Goal: Task Accomplishment & Management: Manage account settings

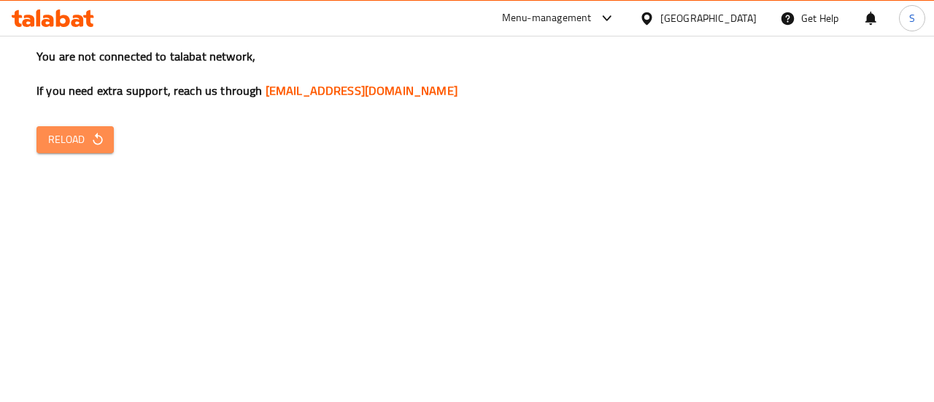
click at [90, 139] on icon "button" at bounding box center [97, 139] width 15 height 15
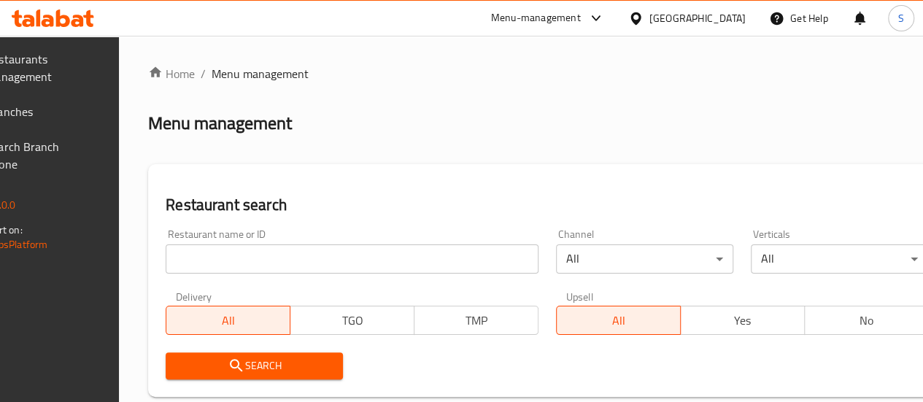
click at [64, 105] on span "Branches" at bounding box center [38, 112] width 104 height 18
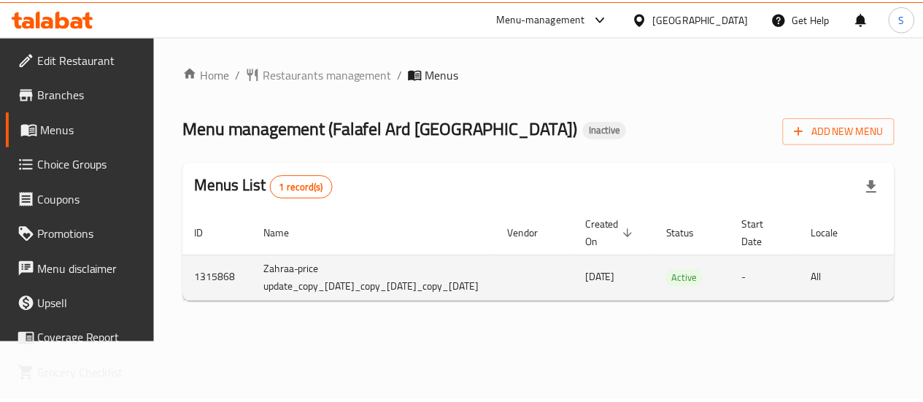
scroll to position [0, 216]
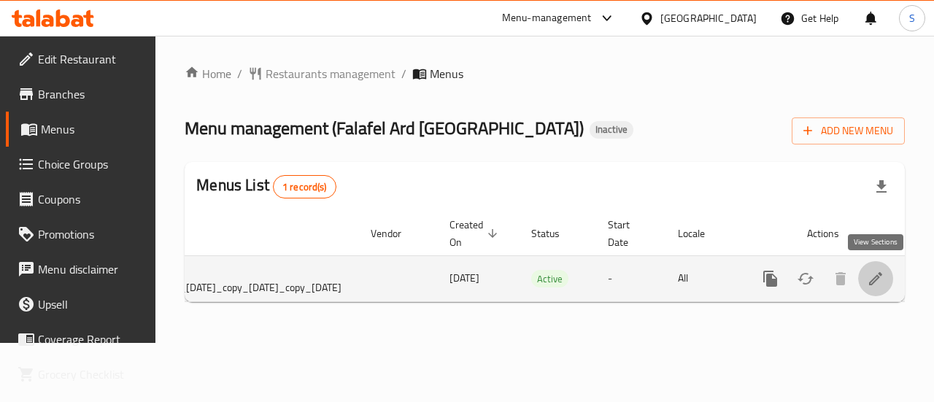
click at [877, 282] on icon "enhanced table" at bounding box center [876, 279] width 18 height 18
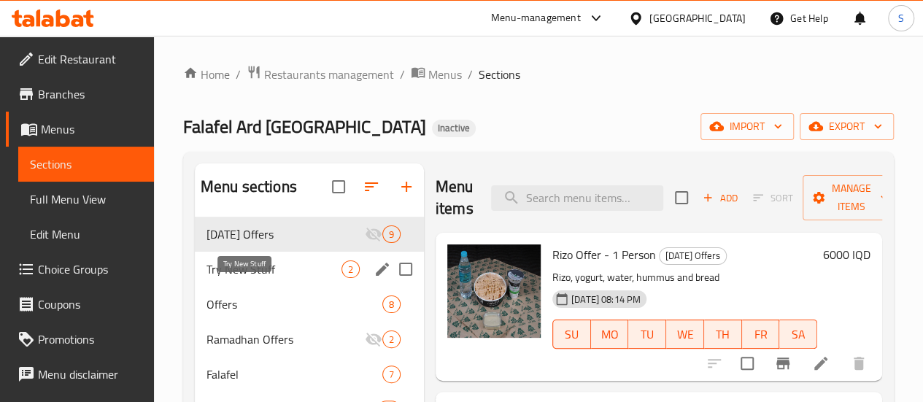
click at [279, 278] on span "Try New Stuff" at bounding box center [273, 269] width 135 height 18
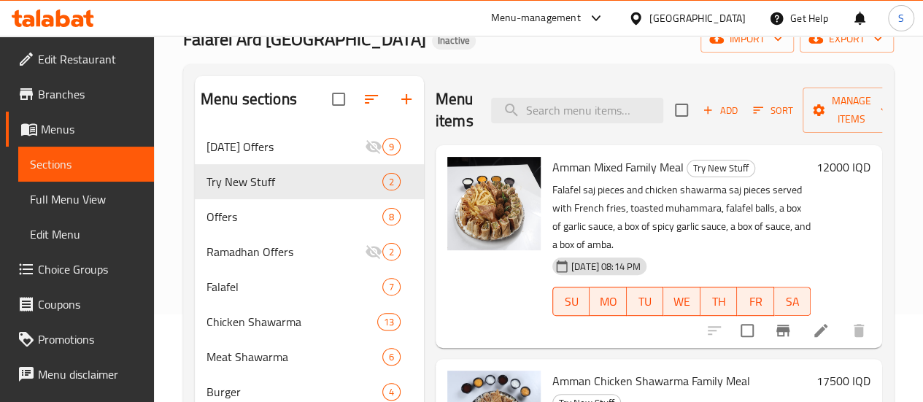
scroll to position [87, 0]
click at [376, 189] on icon "edit" at bounding box center [382, 182] width 13 height 13
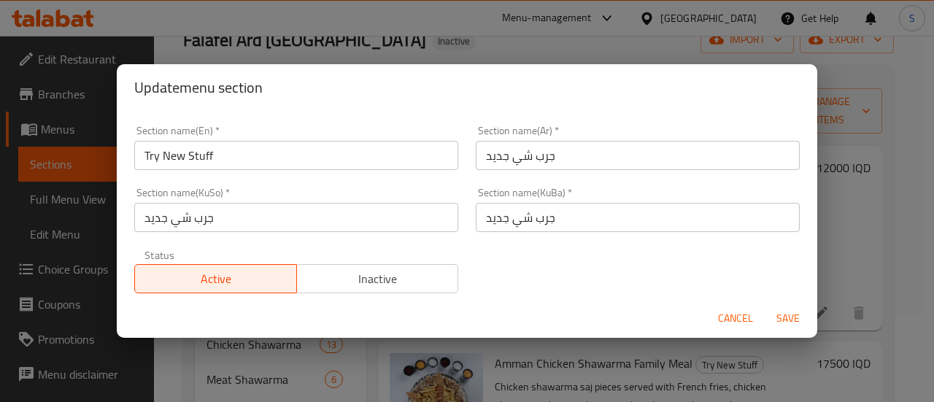
click at [324, 275] on span "Inactive" at bounding box center [378, 278] width 150 height 21
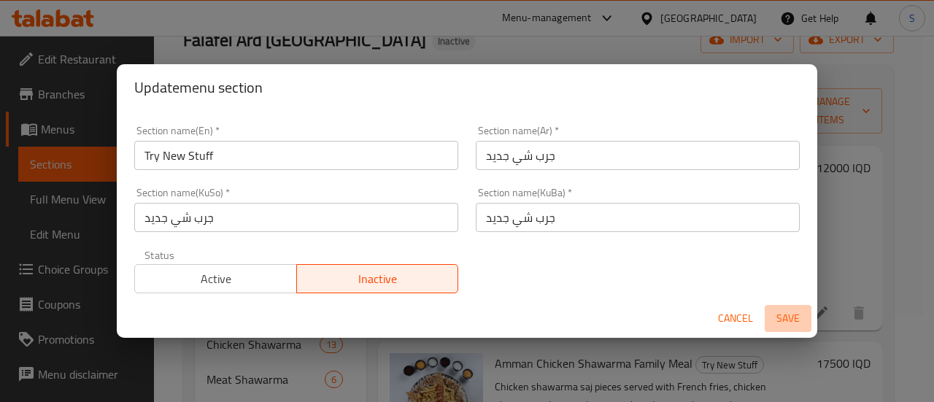
click at [792, 319] on span "Save" at bounding box center [787, 318] width 35 height 18
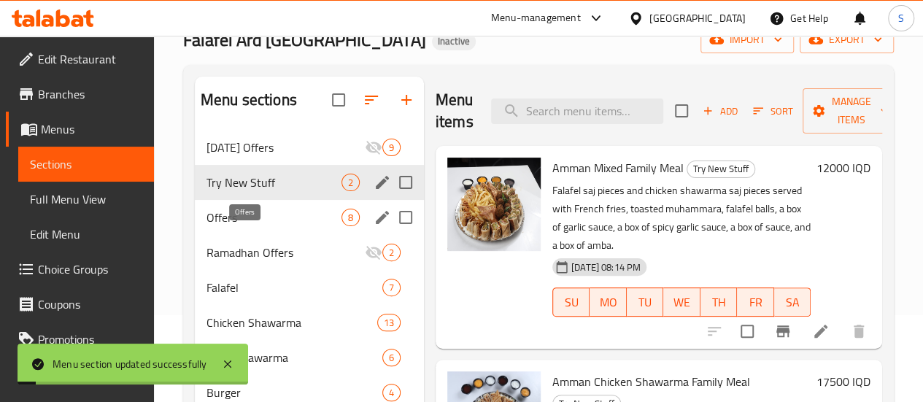
click at [252, 226] on span "Offers" at bounding box center [273, 218] width 135 height 18
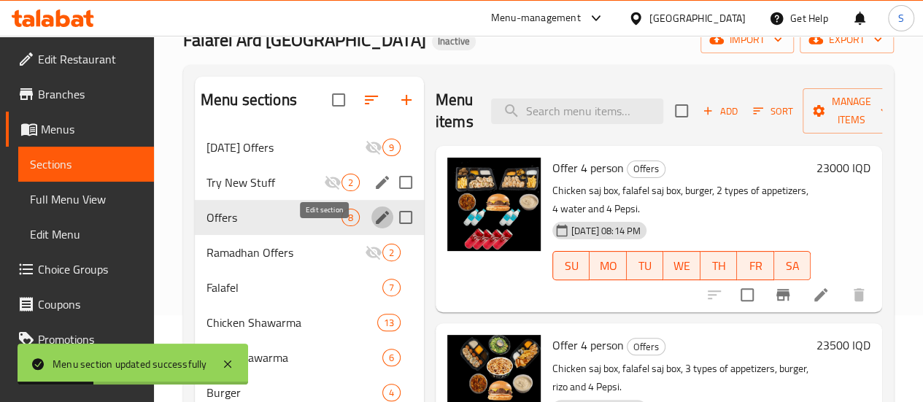
click at [373, 226] on icon "edit" at bounding box center [382, 218] width 18 height 18
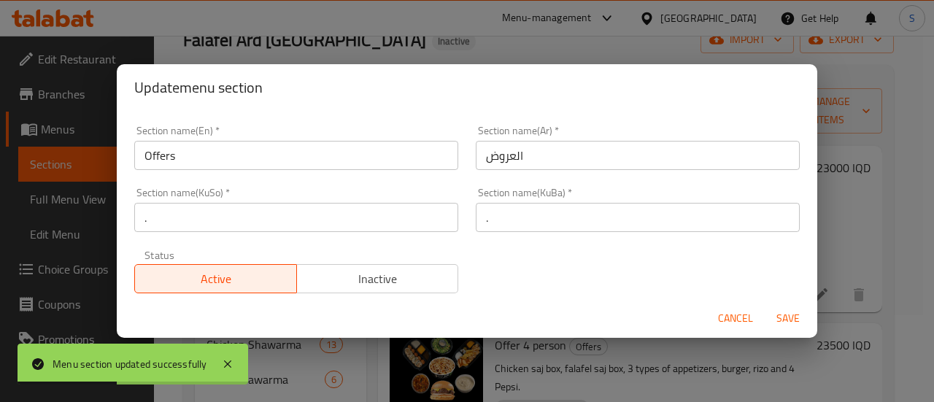
click at [370, 269] on span "Inactive" at bounding box center [378, 278] width 150 height 21
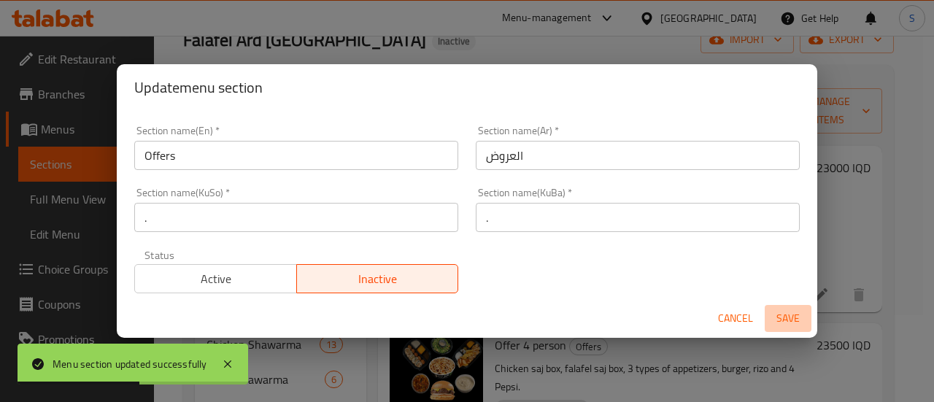
click at [791, 313] on span "Save" at bounding box center [787, 318] width 35 height 18
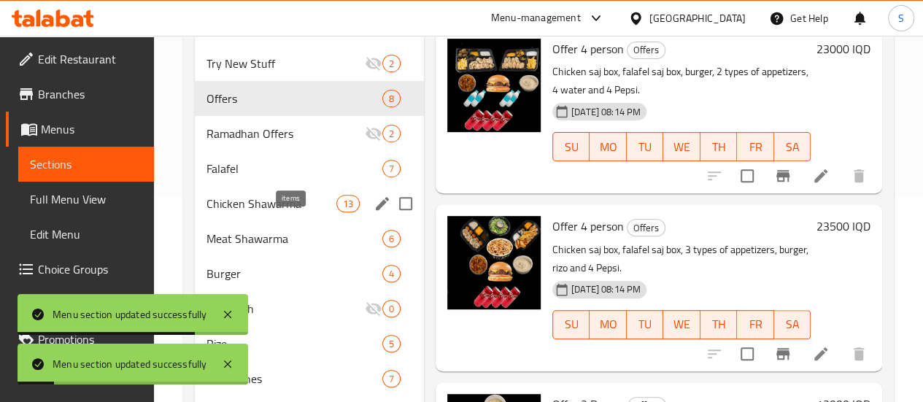
scroll to position [206, 0]
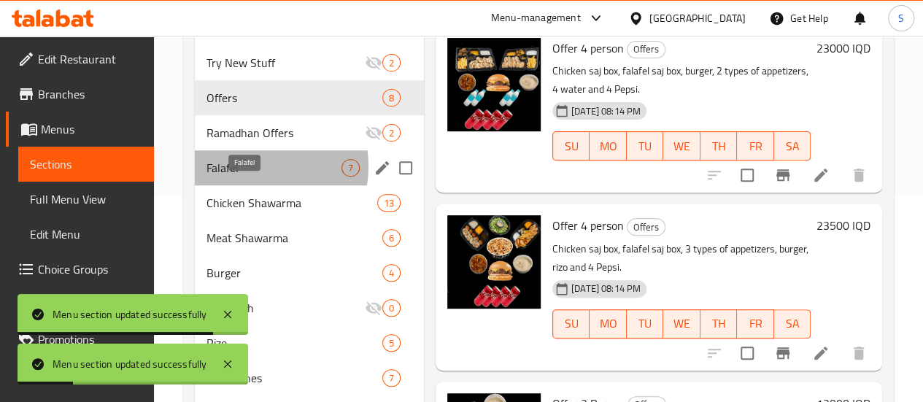
click at [248, 177] on span "Falafel" at bounding box center [273, 168] width 135 height 18
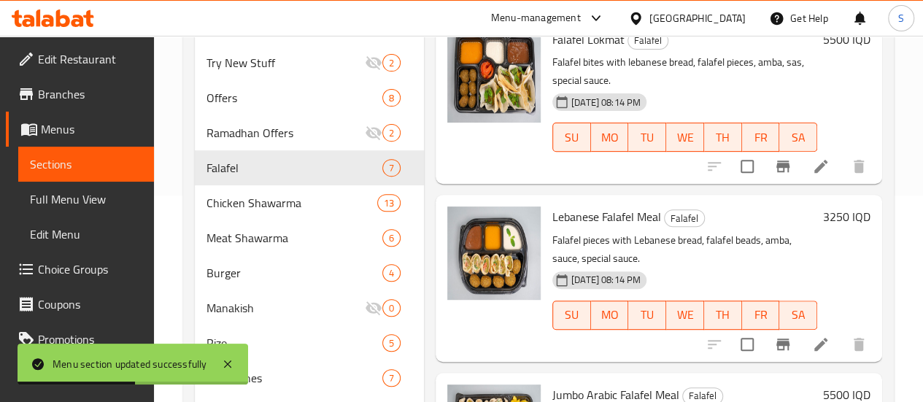
scroll to position [669, 0]
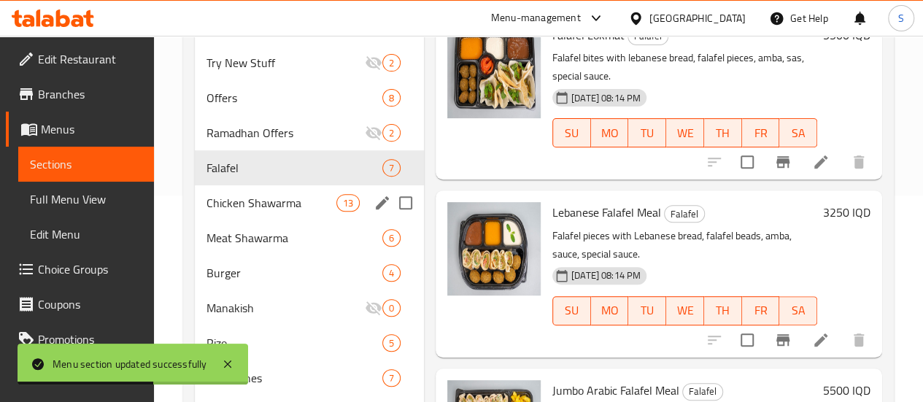
click at [226, 212] on span "Chicken Shawarma" at bounding box center [271, 203] width 130 height 18
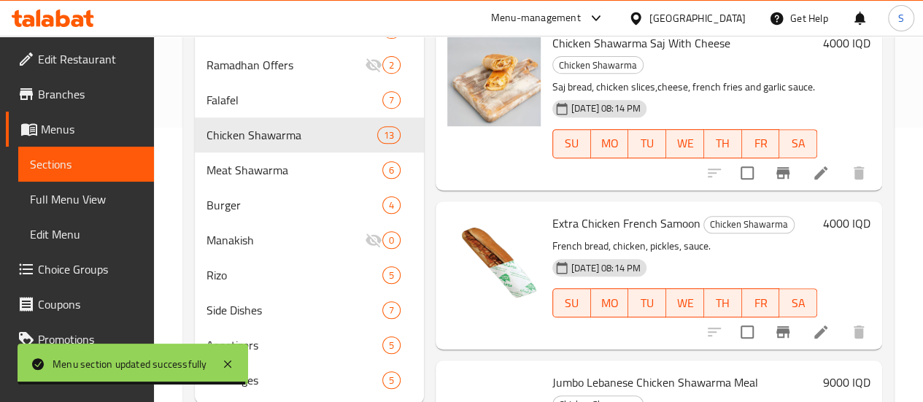
scroll to position [295, 0]
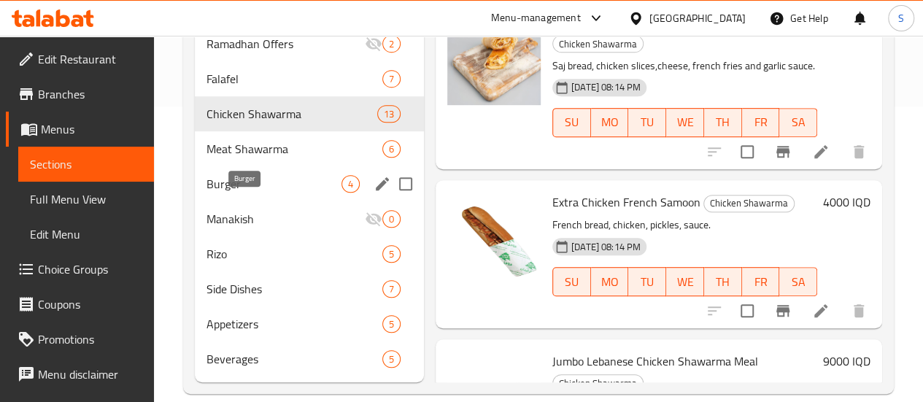
click at [236, 193] on span "Burger" at bounding box center [273, 184] width 135 height 18
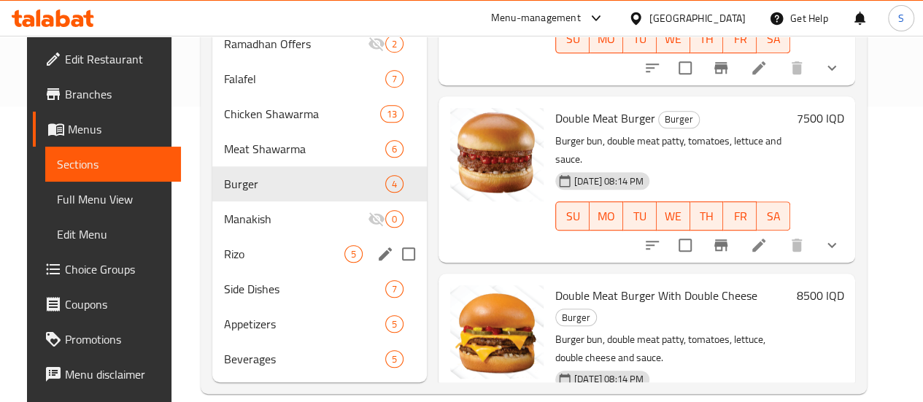
scroll to position [338, 0]
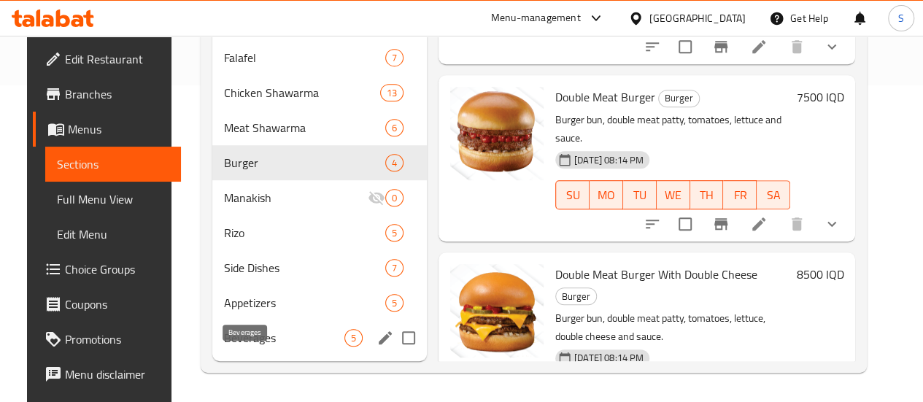
drag, startPoint x: 271, startPoint y: 331, endPoint x: 218, endPoint y: 346, distance: 55.4
click at [218, 346] on div "Beverages 5" at bounding box center [319, 337] width 214 height 35
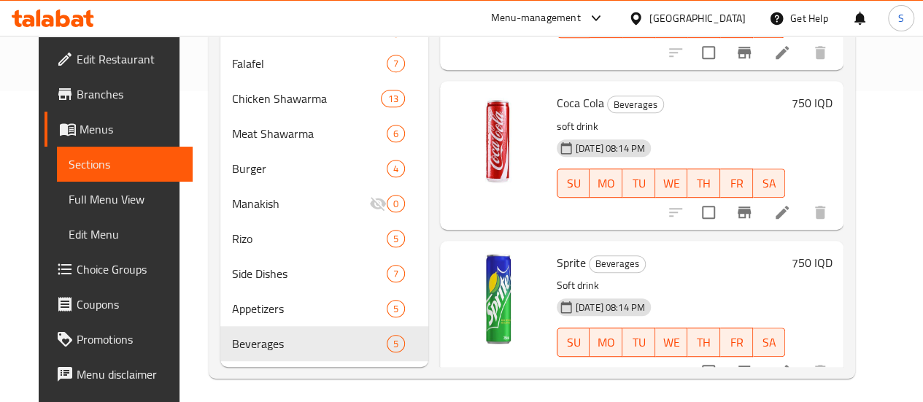
scroll to position [338, 0]
